Goal: Information Seeking & Learning: Learn about a topic

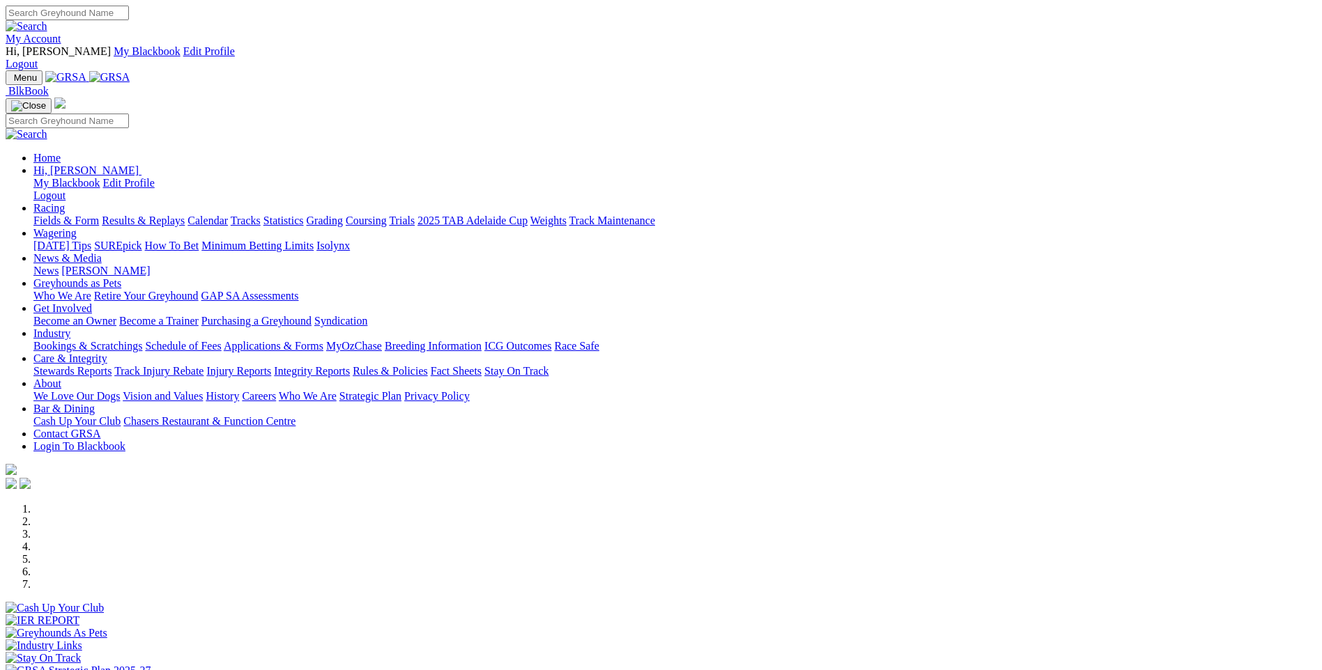
scroll to position [418, 0]
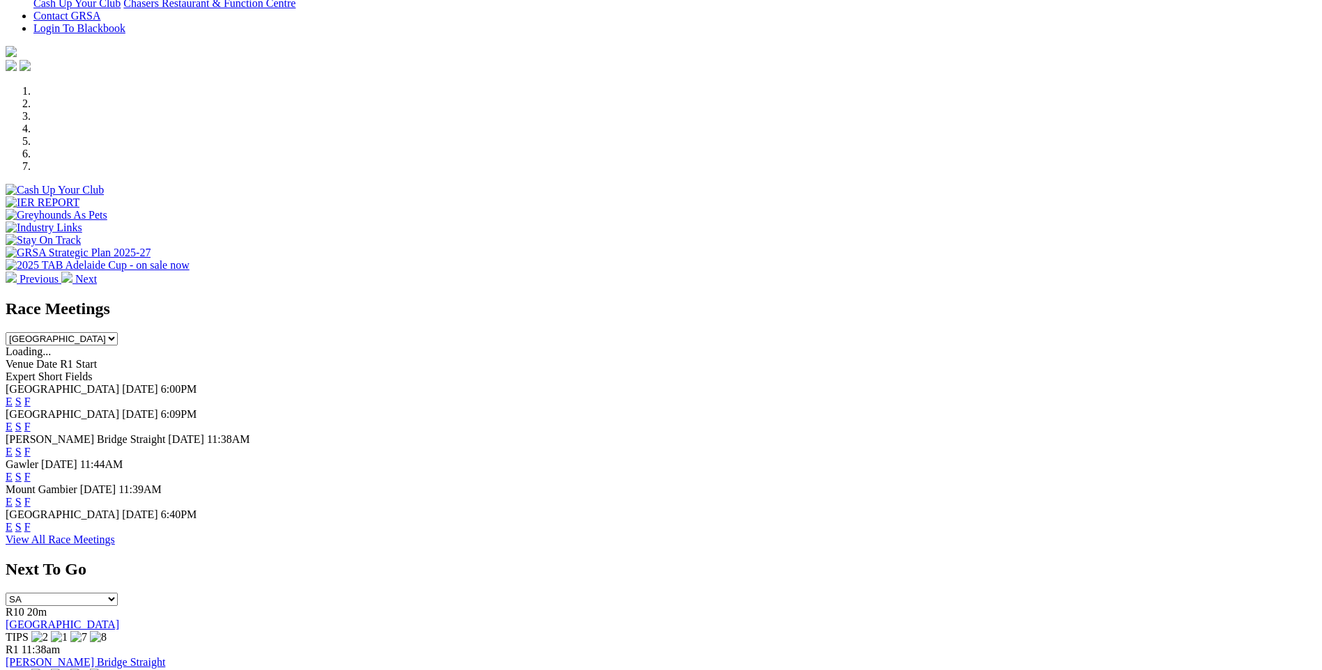
click at [31, 496] on link "F" at bounding box center [27, 502] width 6 height 12
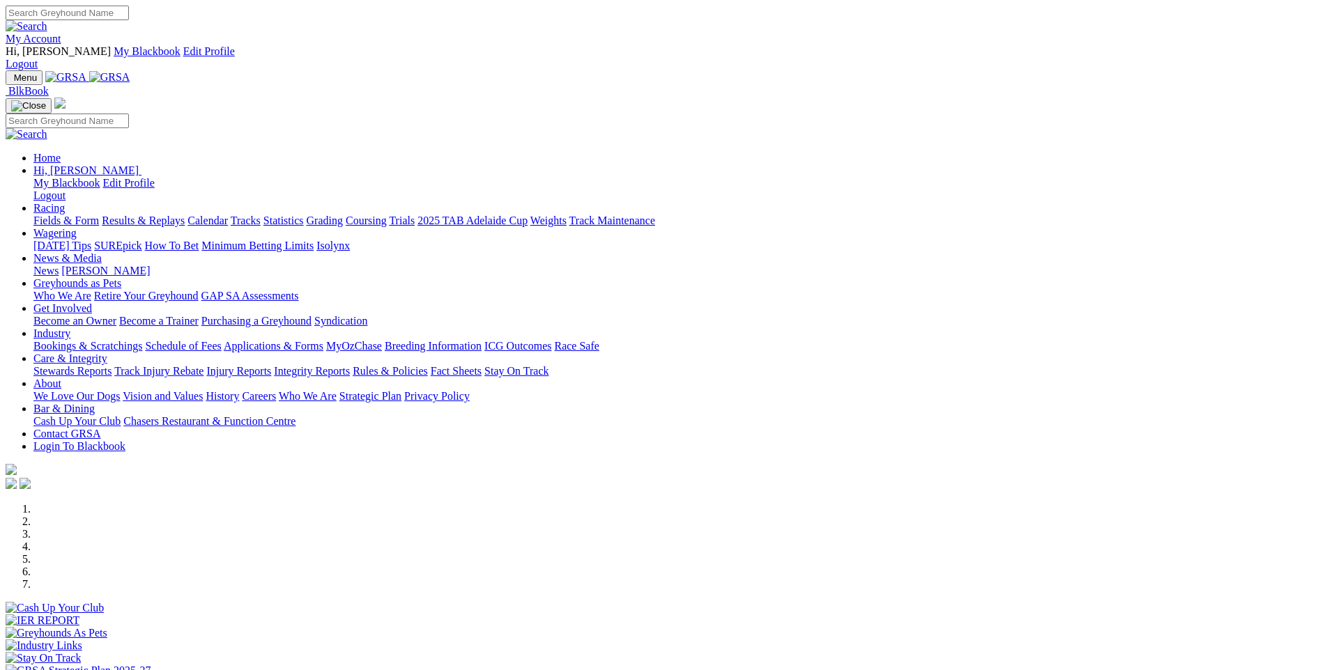
click at [129, 18] on input "Search" at bounding box center [67, 13] width 123 height 15
paste input "Carry On Maci"
type input "Carry On Maci"
click at [47, 20] on img at bounding box center [27, 26] width 42 height 13
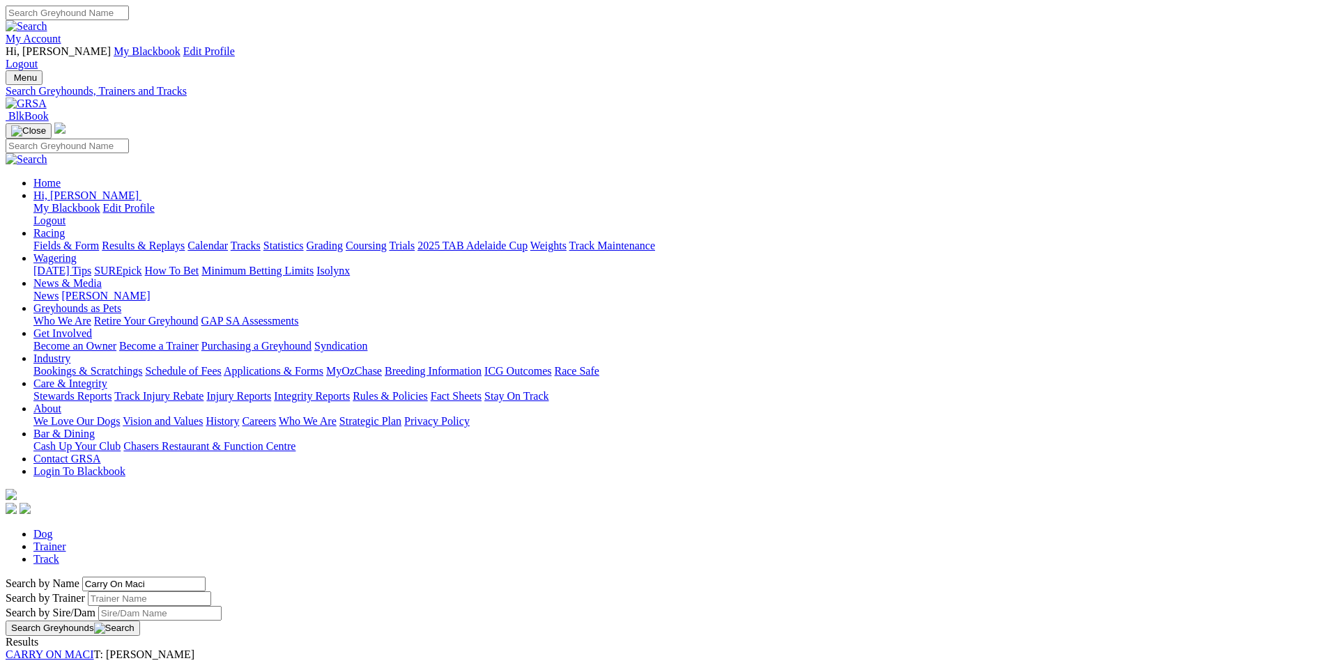
click at [94, 649] on link "CARRY ON MACI" at bounding box center [50, 655] width 88 height 12
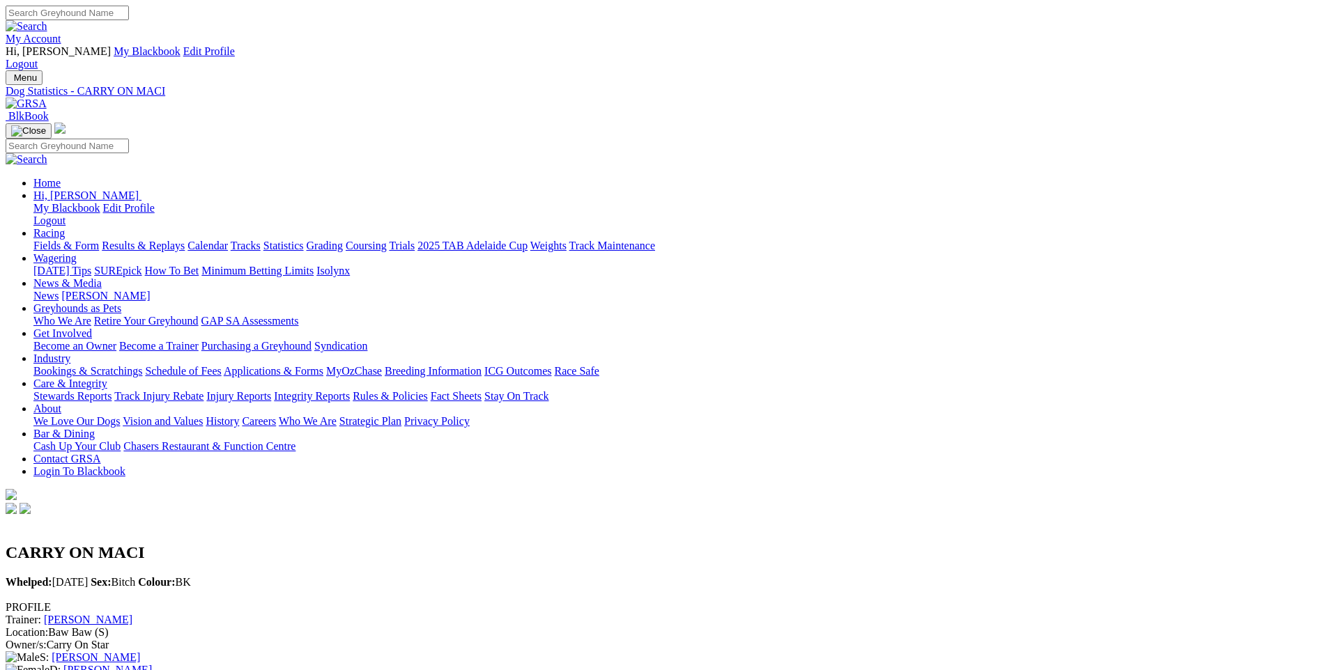
click at [129, 14] on input "Search" at bounding box center [67, 13] width 123 height 15
type input "Billions"
click at [47, 20] on img at bounding box center [27, 26] width 42 height 13
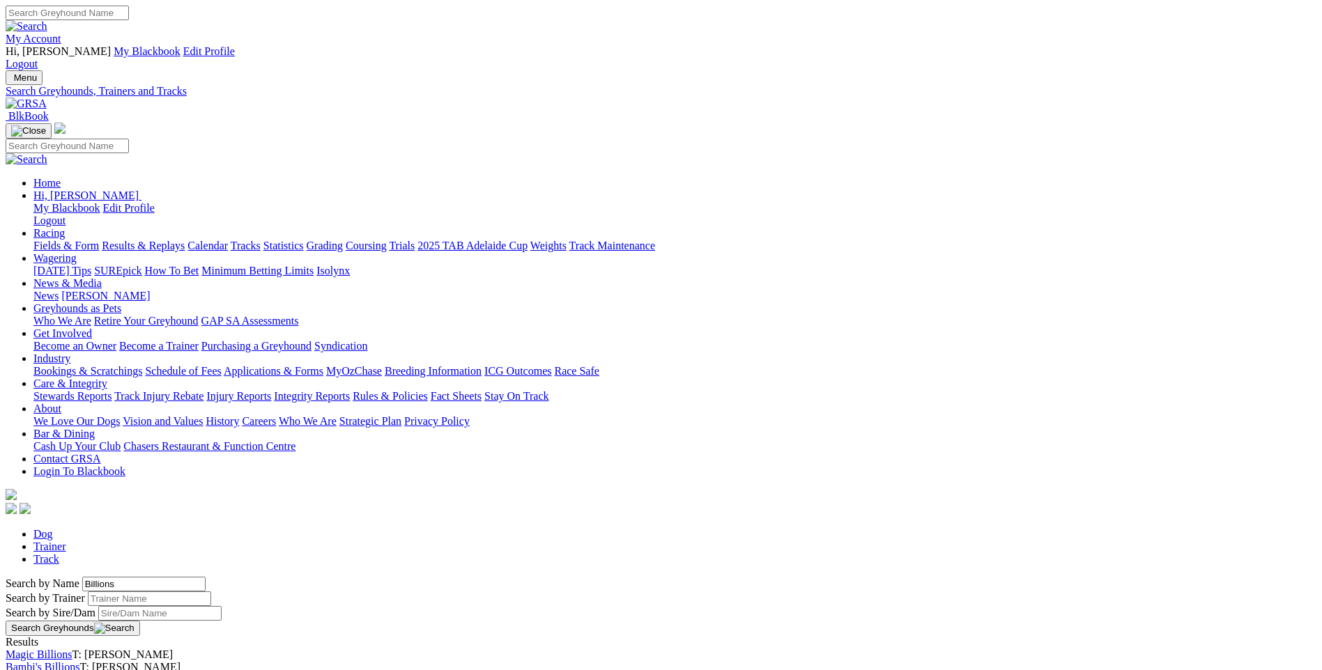
click at [41, 669] on link "Billions" at bounding box center [24, 680] width 36 height 12
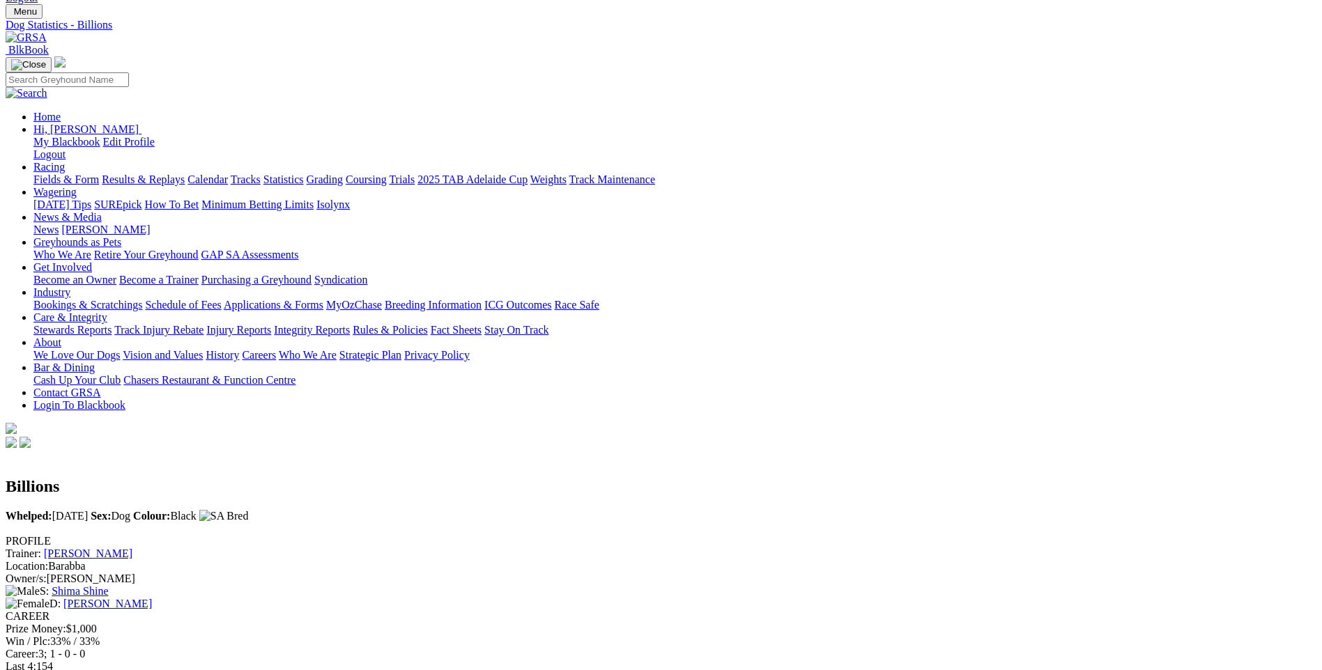
scroll to position [139, 0]
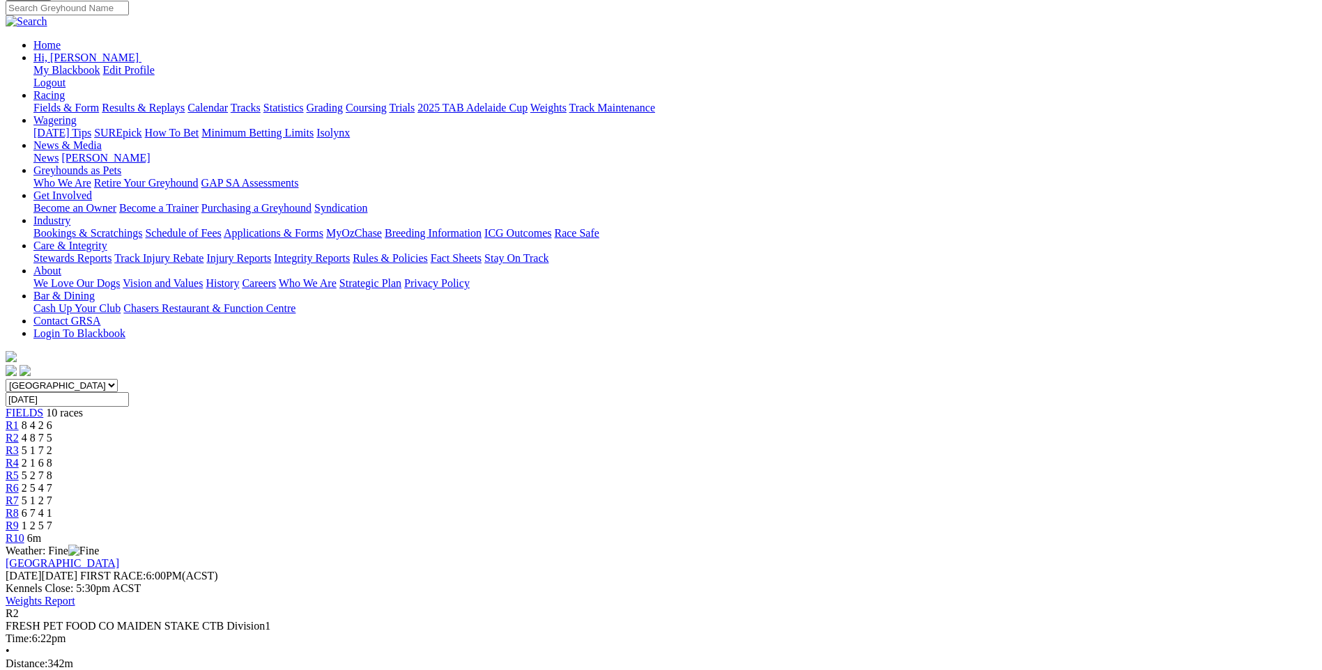
scroll to position [139, 0]
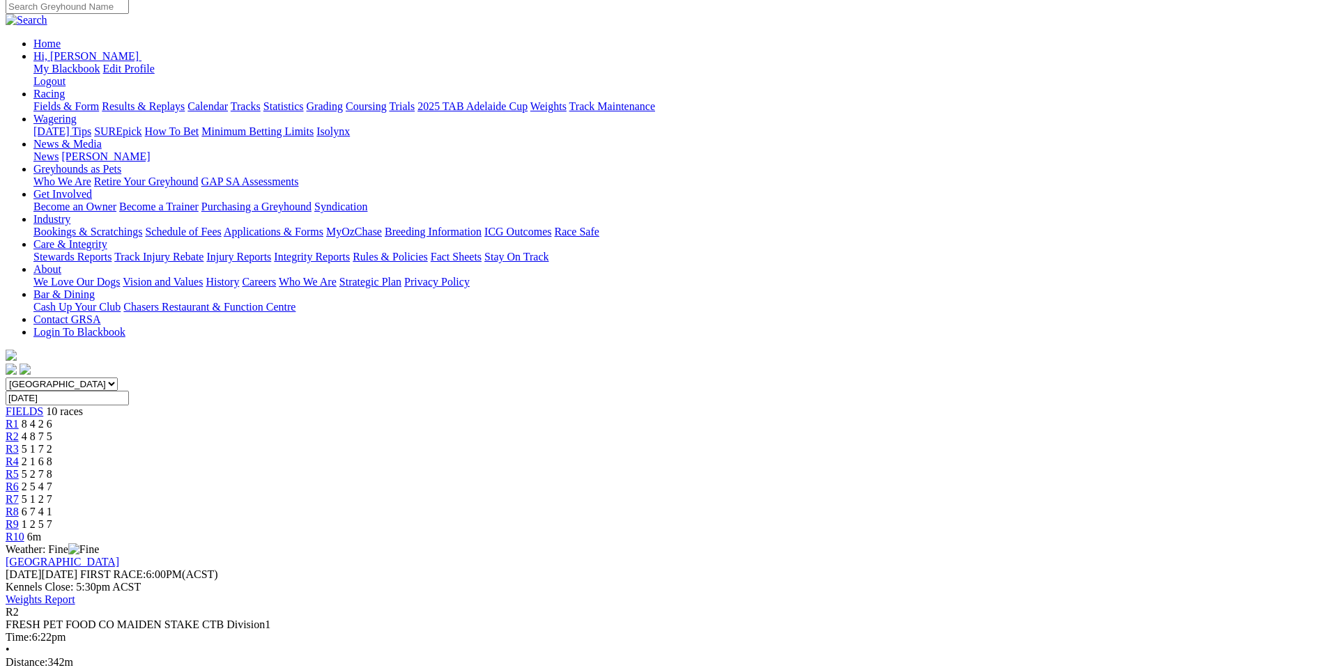
click at [362, 418] on div "R1 8 4 2 6" at bounding box center [661, 424] width 1310 height 13
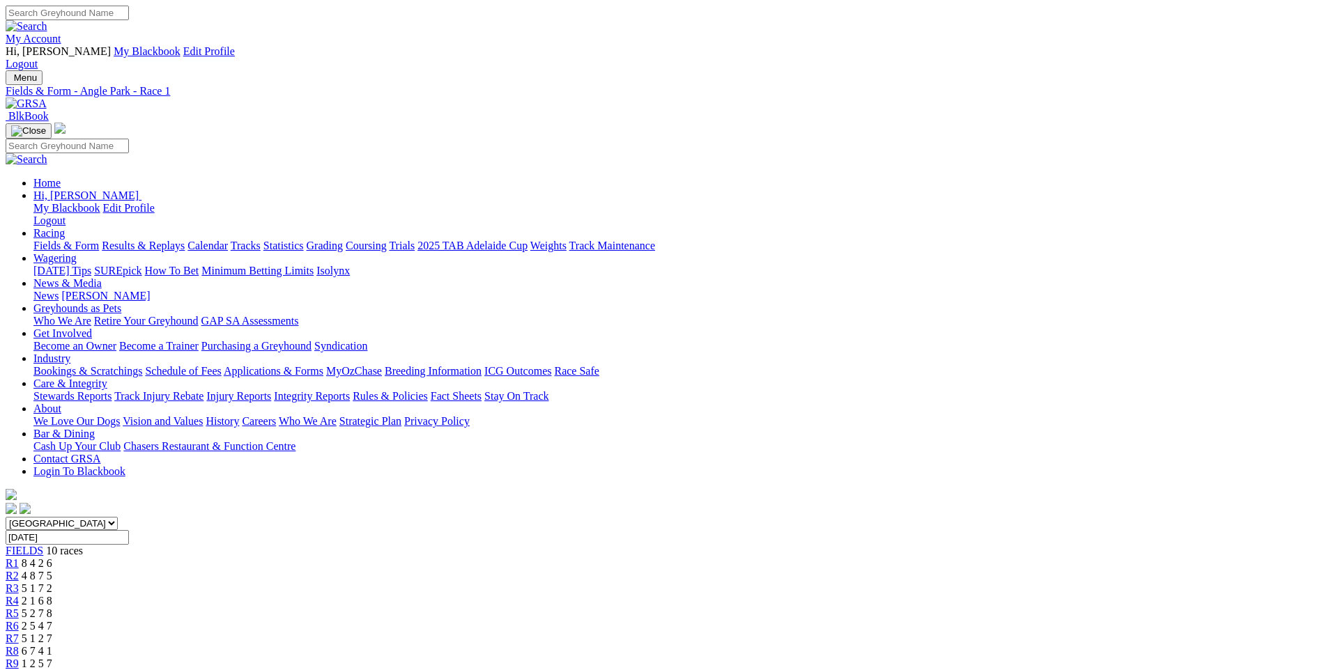
click at [19, 582] on link "R3" at bounding box center [12, 588] width 13 height 12
click at [19, 595] on span "R4" at bounding box center [12, 601] width 13 height 12
click at [19, 607] on span "R5" at bounding box center [12, 613] width 13 height 12
click at [747, 620] on div "R6 2 5 4 7" at bounding box center [661, 626] width 1310 height 13
click at [19, 633] on span "R7" at bounding box center [12, 639] width 13 height 12
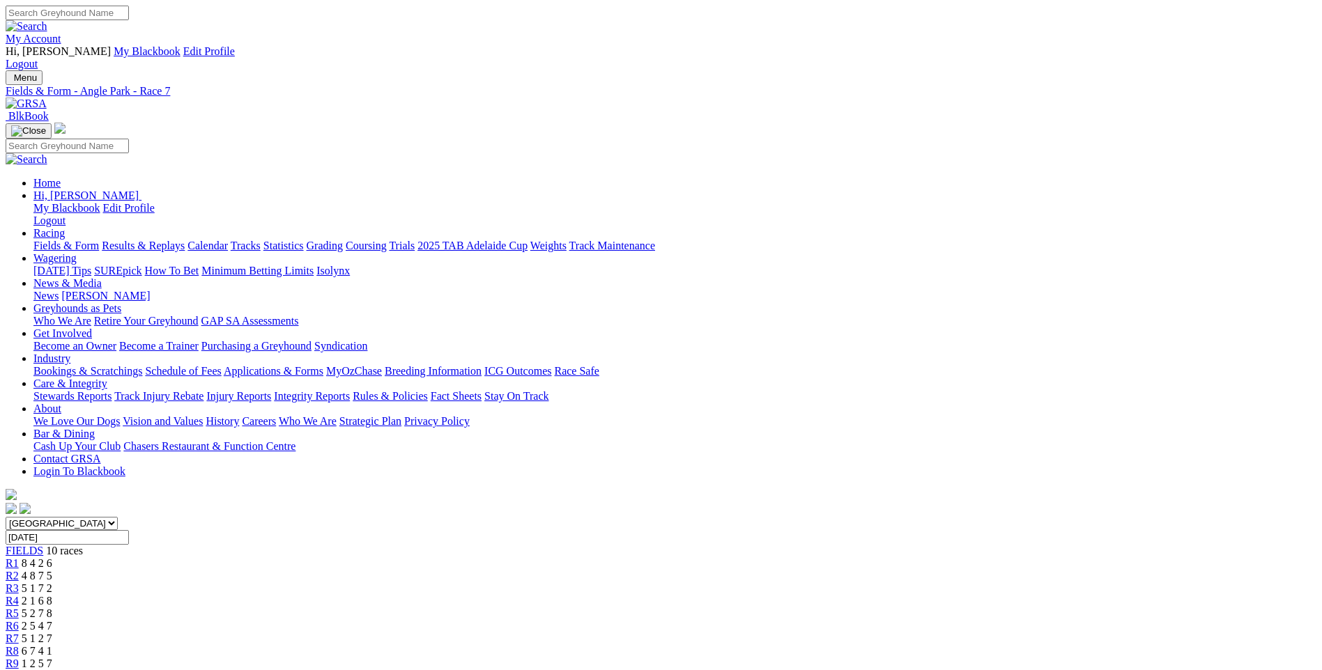
click at [19, 645] on span "R8" at bounding box center [12, 651] width 13 height 12
click at [19, 658] on span "R9" at bounding box center [12, 664] width 13 height 12
